Goal: Register for event/course

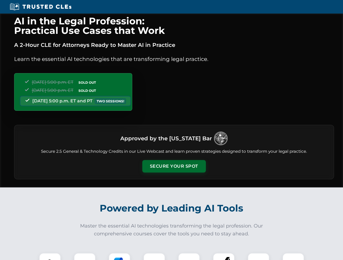
click at [174, 167] on button "Secure Your Spot" at bounding box center [173, 166] width 63 height 12
click at [50, 257] on img at bounding box center [50, 264] width 16 height 16
click at [85, 257] on div at bounding box center [85, 264] width 22 height 22
